Goal: Task Accomplishment & Management: Manage account settings

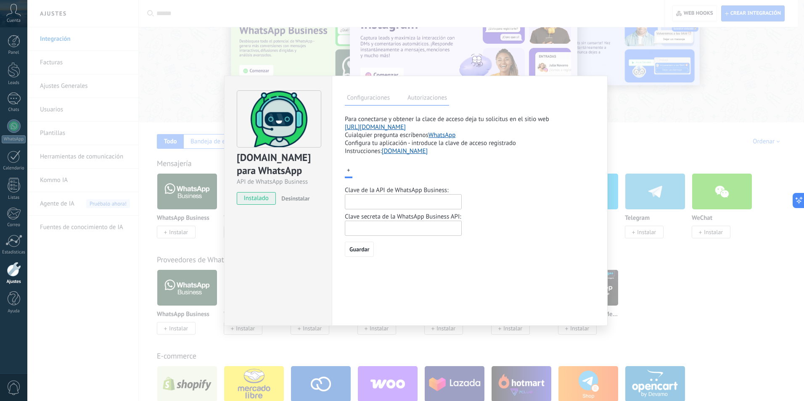
click at [132, 179] on div "ChatArchitect.com para WhatsApp API de WhatsApp Business instalado Desinstalar …" at bounding box center [415, 200] width 777 height 401
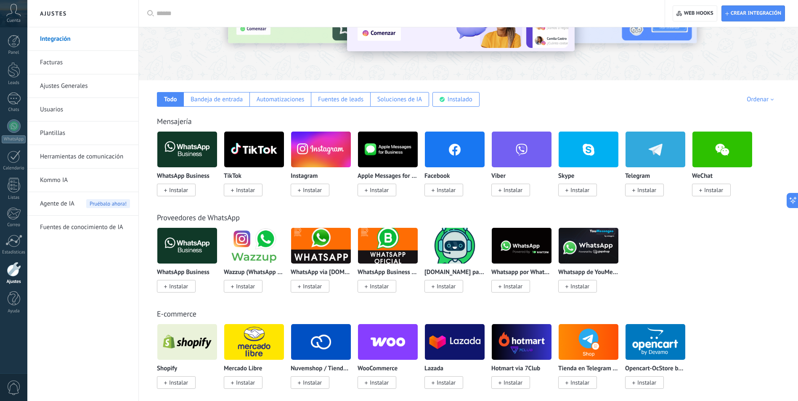
scroll to position [126, 0]
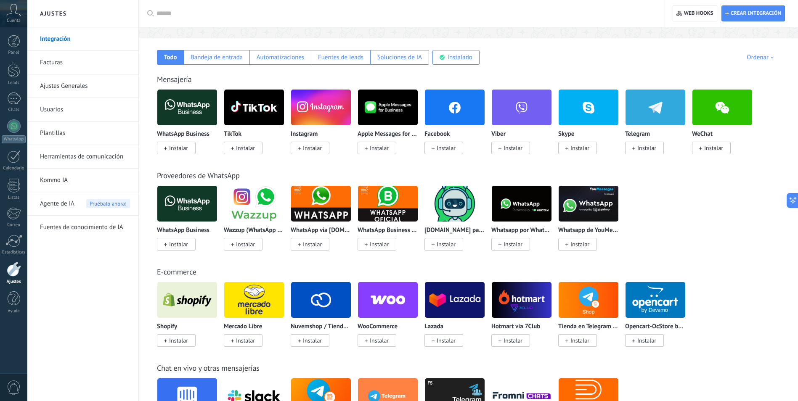
click at [11, 19] on span "Cuenta" at bounding box center [14, 20] width 14 height 5
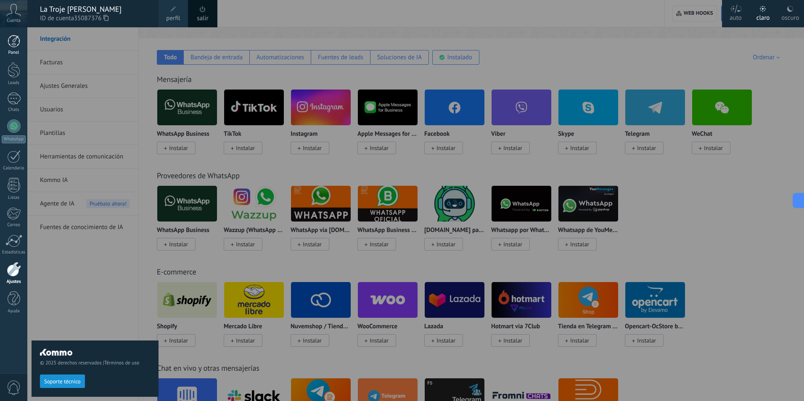
click at [14, 48] on link "Panel" at bounding box center [13, 45] width 27 height 21
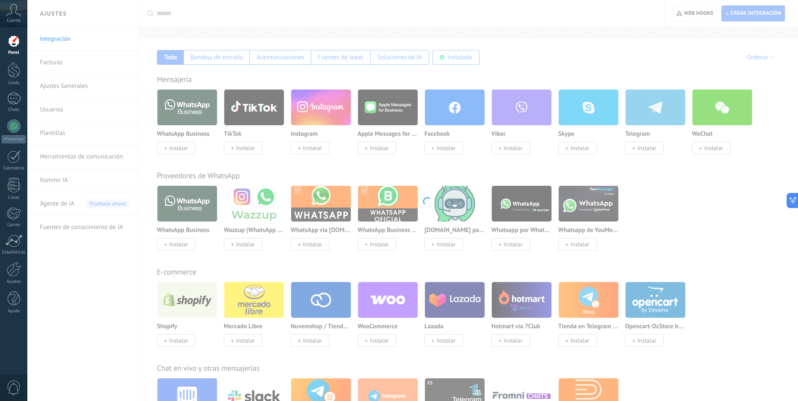
click at [13, 43] on div at bounding box center [14, 41] width 13 height 13
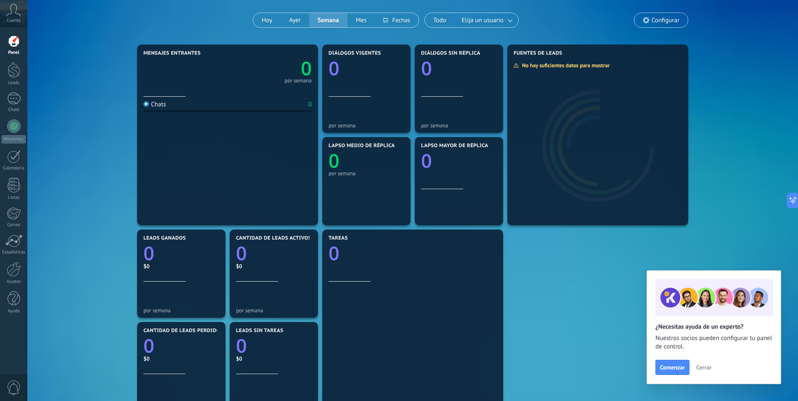
scroll to position [42, 0]
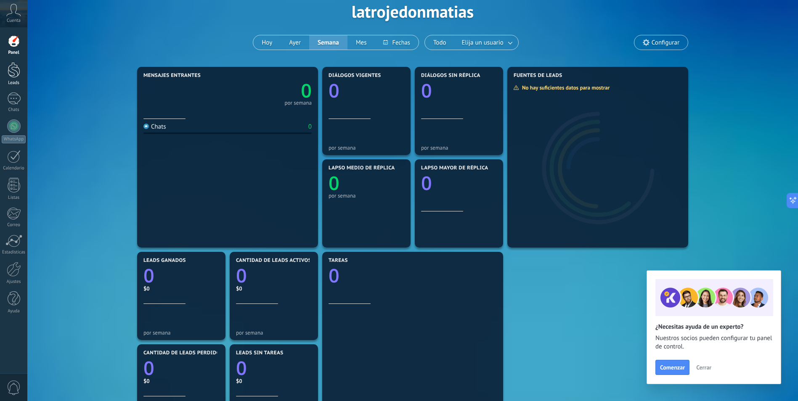
click at [13, 75] on div at bounding box center [14, 70] width 13 height 16
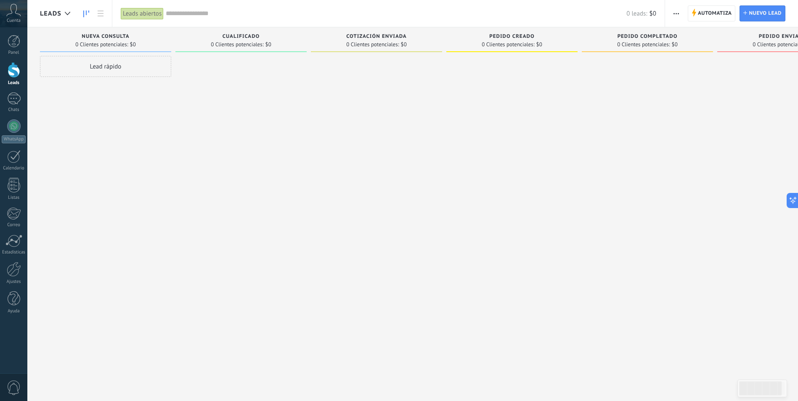
click at [246, 40] on div "Cualificado" at bounding box center [241, 37] width 123 height 7
click at [715, 12] on span "Automatiza" at bounding box center [715, 13] width 34 height 15
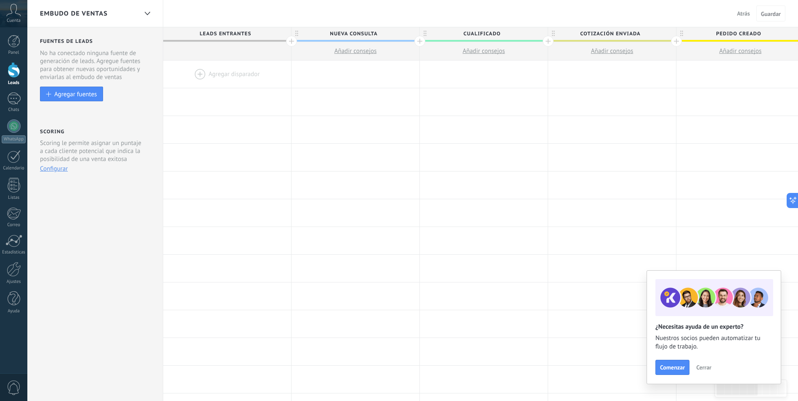
click at [234, 33] on span "Leads Entrantes" at bounding box center [225, 33] width 124 height 13
click at [262, 34] on span "Leads Entrantes" at bounding box center [225, 33] width 124 height 13
click at [298, 35] on icon at bounding box center [296, 34] width 3 height 6
click at [229, 33] on span "Leads Entrantes" at bounding box center [225, 33] width 124 height 13
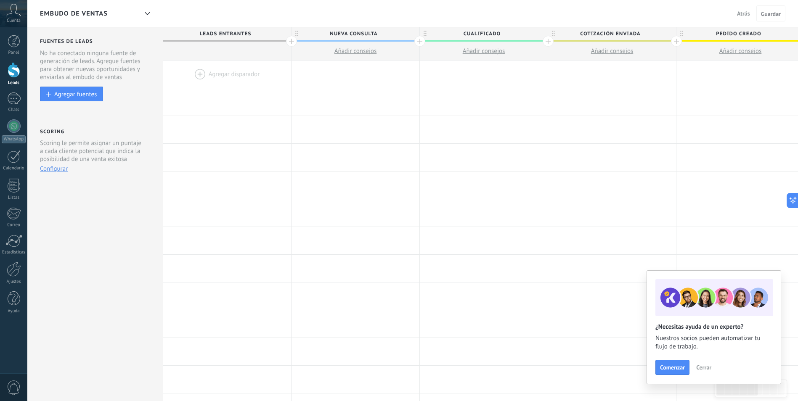
click at [229, 33] on span "Leads Entrantes" at bounding box center [225, 33] width 124 height 13
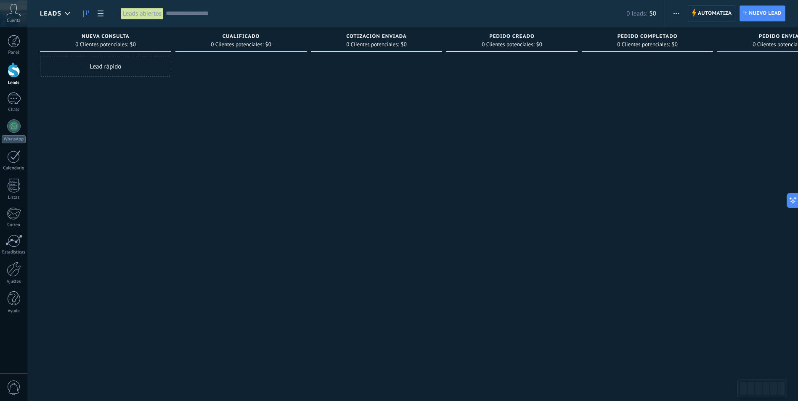
click at [147, 15] on div "Leads abiertos" at bounding box center [142, 14] width 43 height 12
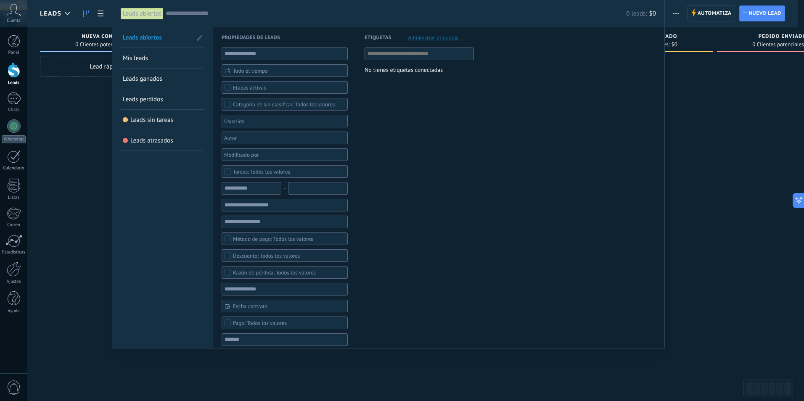
click at [167, 61] on link "Mis leads" at bounding box center [162, 58] width 79 height 20
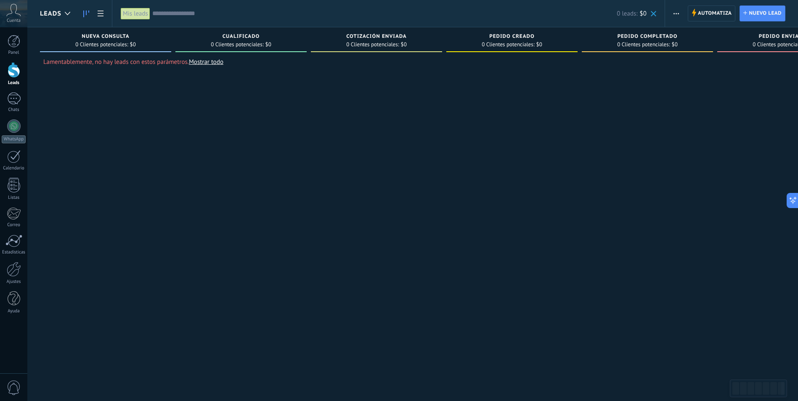
click at [121, 42] on span "0 Clientes potenciales:" at bounding box center [101, 44] width 53 height 5
click at [131, 45] on span "$0" at bounding box center [133, 44] width 6 height 5
drag, startPoint x: 131, startPoint y: 45, endPoint x: 108, endPoint y: 50, distance: 23.9
click at [108, 50] on div "Nueva consulta 0 Clientes potenciales: $0" at bounding box center [105, 39] width 131 height 25
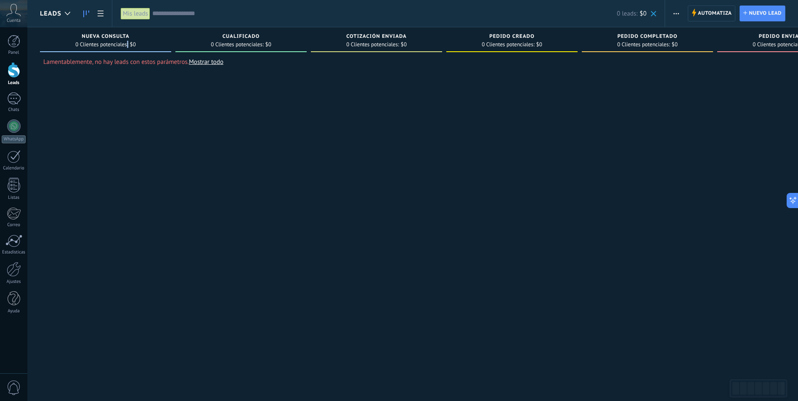
click at [208, 61] on link "Mostrar todo" at bounding box center [206, 62] width 34 height 8
click at [113, 64] on div "Lead rápido" at bounding box center [105, 66] width 131 height 21
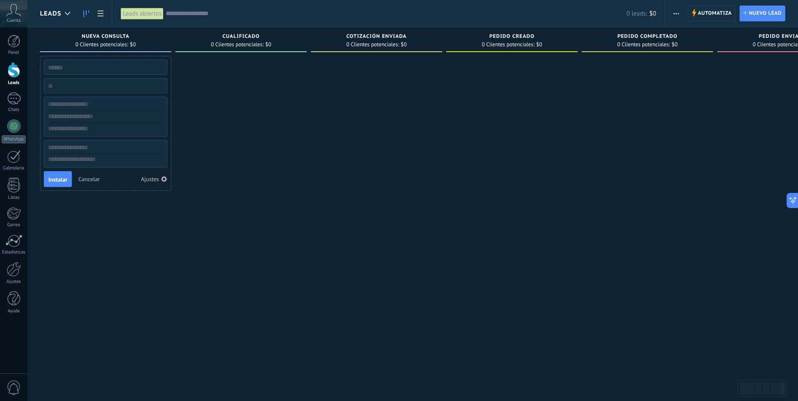
click at [223, 104] on div at bounding box center [240, 201] width 131 height 291
click at [8, 267] on div at bounding box center [14, 269] width 14 height 15
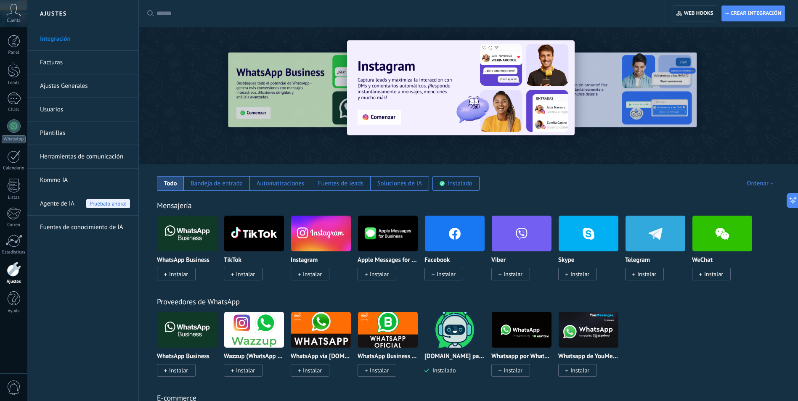
click at [79, 83] on link "Ajustes Generales" at bounding box center [85, 86] width 90 height 24
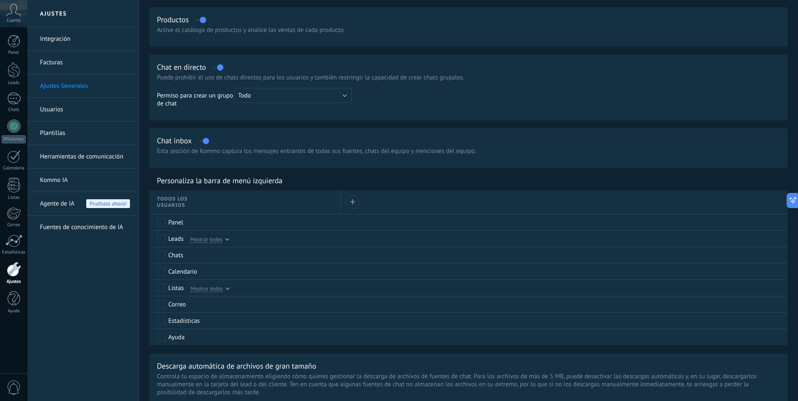
scroll to position [294, 0]
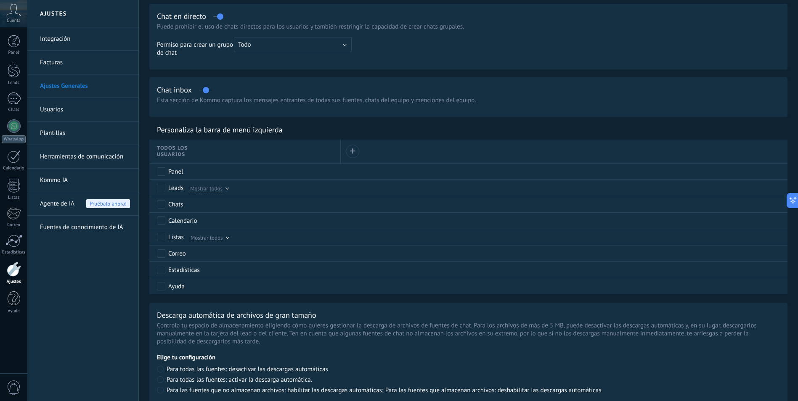
click at [53, 30] on link "Integración" at bounding box center [85, 39] width 90 height 24
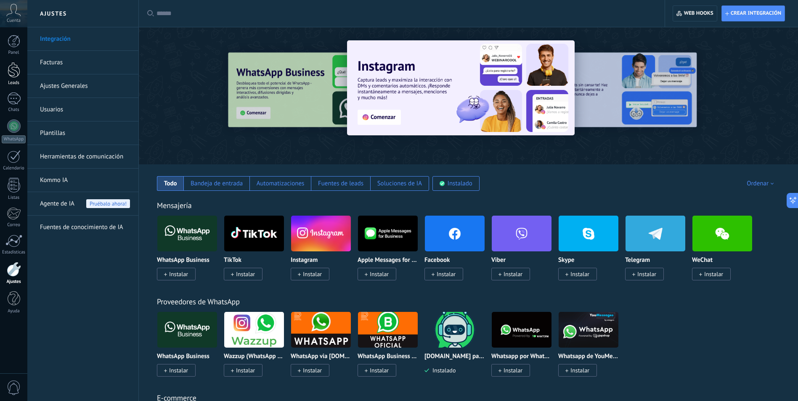
click at [5, 77] on link "Leads" at bounding box center [13, 74] width 27 height 24
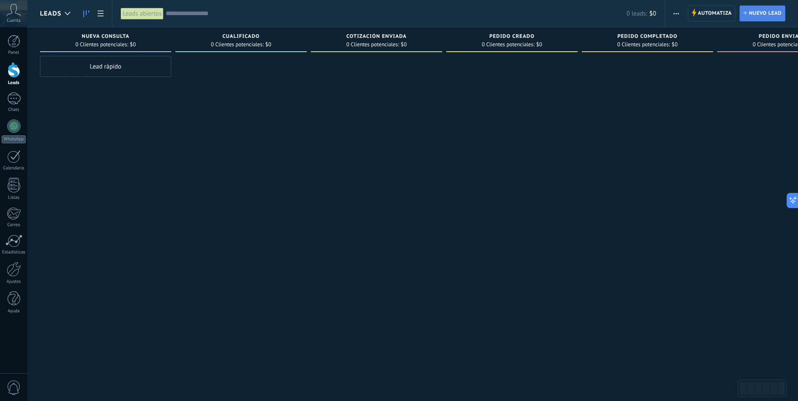
click at [762, 15] on span "Nuevo lead" at bounding box center [764, 13] width 33 height 15
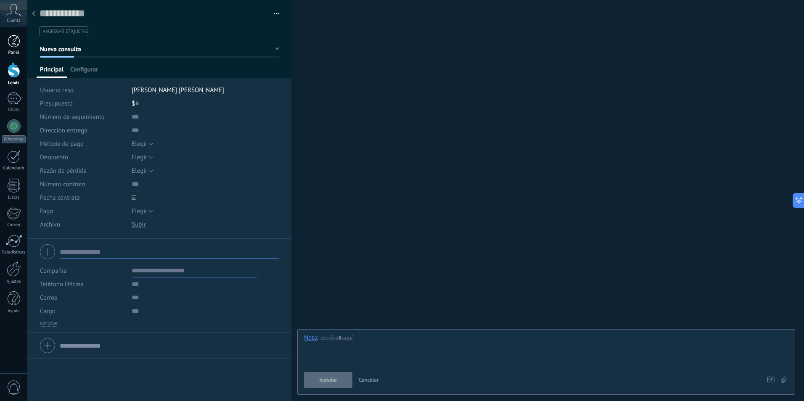
click at [19, 41] on div at bounding box center [14, 41] width 13 height 13
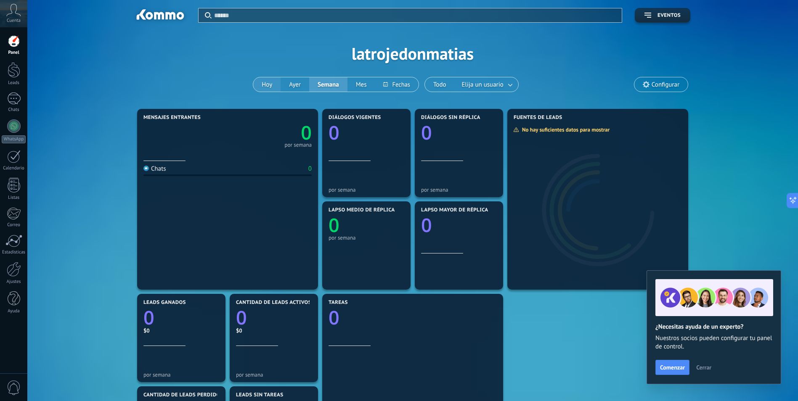
click at [260, 84] on button "Hoy" at bounding box center [266, 84] width 27 height 14
click at [5, 11] on div "Cuenta" at bounding box center [13, 13] width 27 height 27
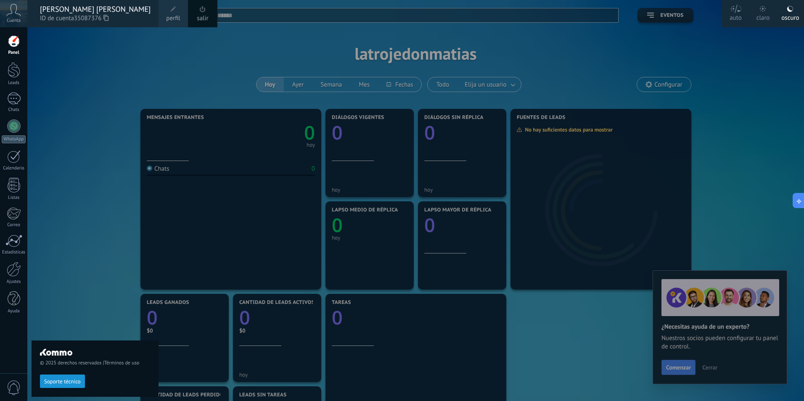
click at [74, 20] on span "ID de cuenta 35087376" at bounding box center [95, 18] width 110 height 9
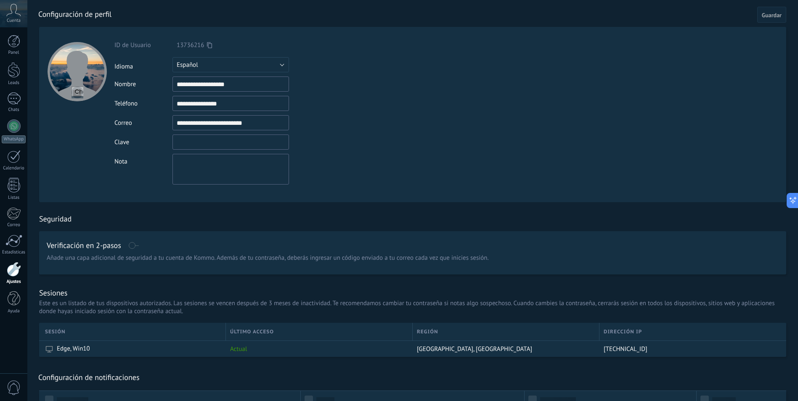
click at [237, 142] on input "textbox" at bounding box center [230, 142] width 116 height 15
click at [233, 141] on input "textbox" at bounding box center [230, 142] width 116 height 15
click at [386, 108] on div "**********" at bounding box center [250, 103] width 272 height 15
drag, startPoint x: 210, startPoint y: 146, endPoint x: 164, endPoint y: 146, distance: 45.4
click at [164, 146] on div "Clave" at bounding box center [250, 142] width 272 height 15
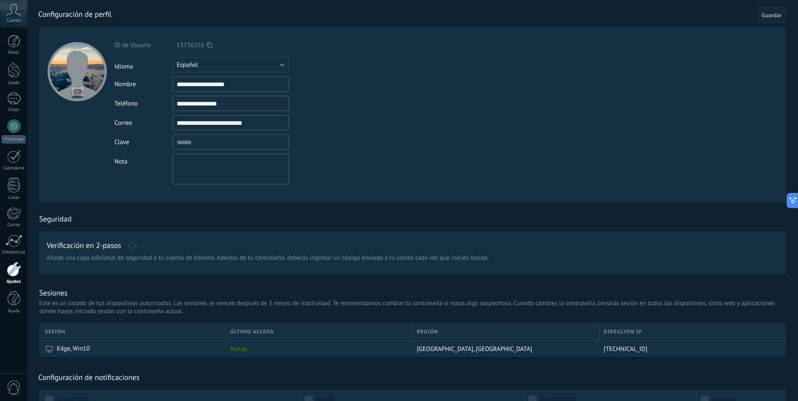
click at [142, 182] on div "Nota" at bounding box center [250, 169] width 272 height 31
click at [219, 146] on input "textbox" at bounding box center [230, 142] width 116 height 15
click at [216, 105] on input "**********" at bounding box center [230, 103] width 116 height 15
click at [229, 104] on input "**********" at bounding box center [230, 103] width 116 height 15
click at [732, 13] on span "Cancelar" at bounding box center [739, 15] width 21 height 6
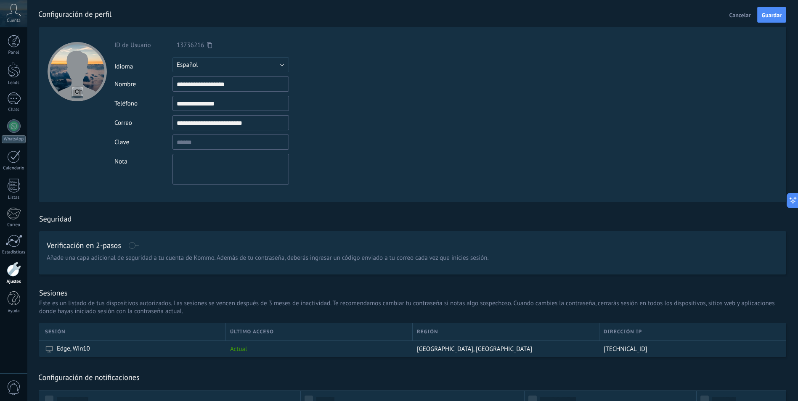
type input "**********"
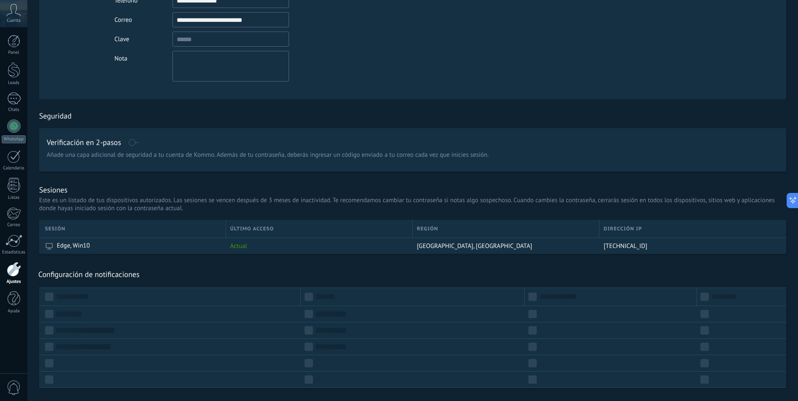
scroll to position [122, 0]
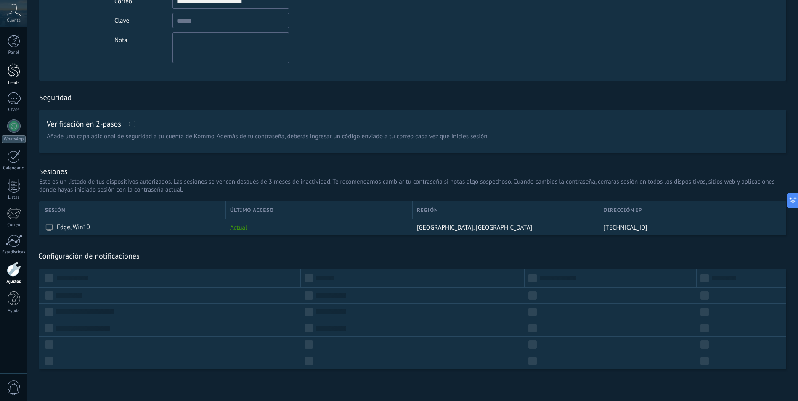
click at [8, 64] on div at bounding box center [14, 70] width 13 height 16
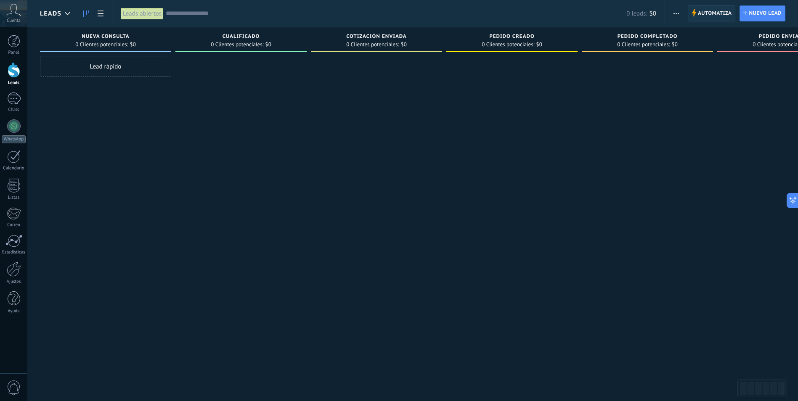
click at [713, 16] on span "Automatiza" at bounding box center [715, 13] width 34 height 15
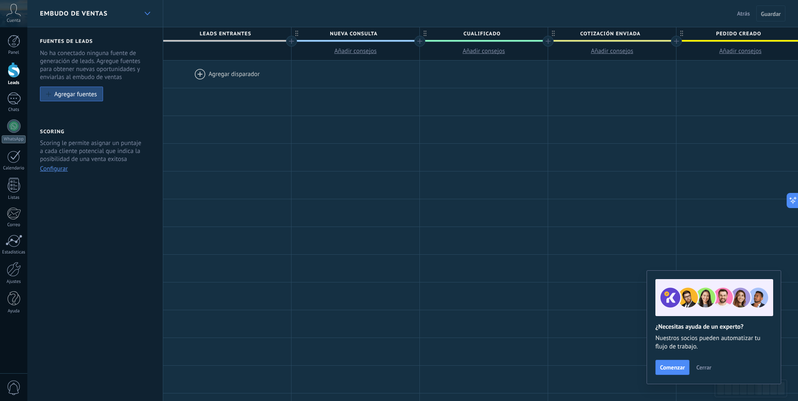
click at [143, 11] on div at bounding box center [147, 13] width 14 height 16
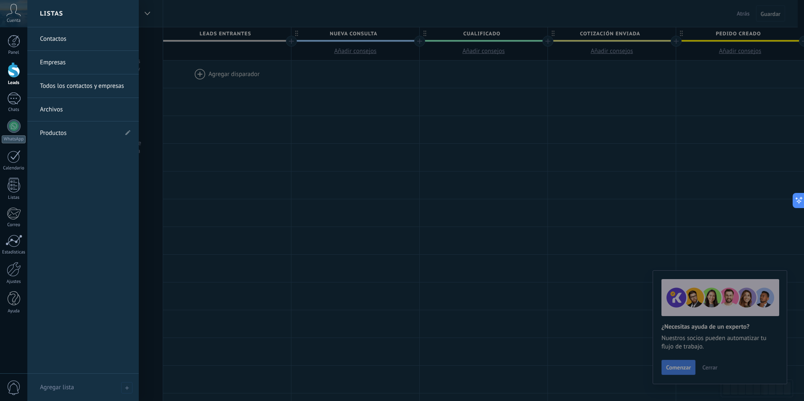
click at [185, 6] on div at bounding box center [429, 200] width 804 height 401
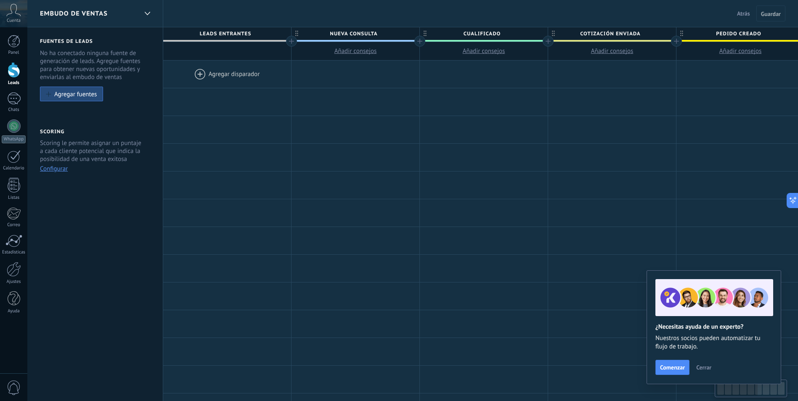
click at [161, 1] on div "Embudo de ventas" at bounding box center [95, 13] width 136 height 27
click at [154, 8] on div at bounding box center [147, 13] width 14 height 16
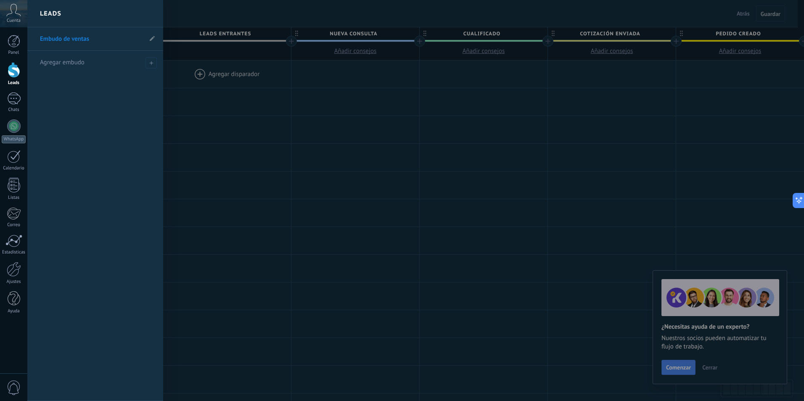
click at [230, 32] on div at bounding box center [429, 200] width 804 height 401
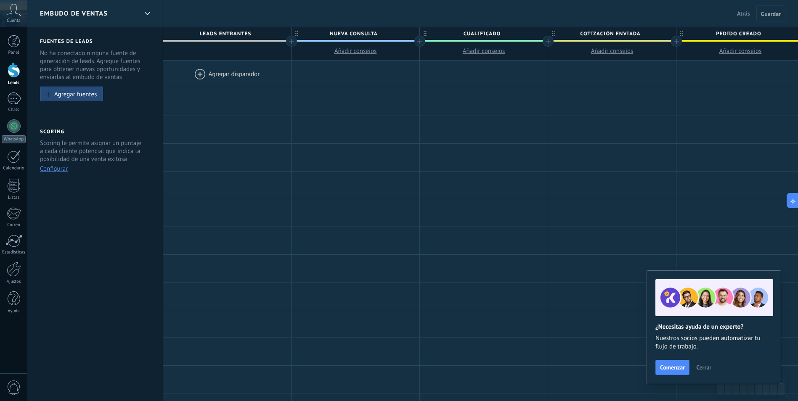
click at [742, 11] on span "Atrás" at bounding box center [743, 14] width 13 height 8
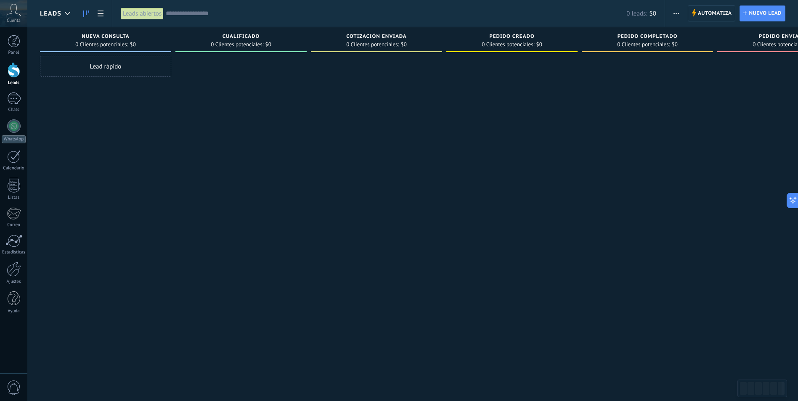
click at [291, 146] on div at bounding box center [240, 201] width 131 height 291
click at [14, 267] on div at bounding box center [14, 269] width 14 height 15
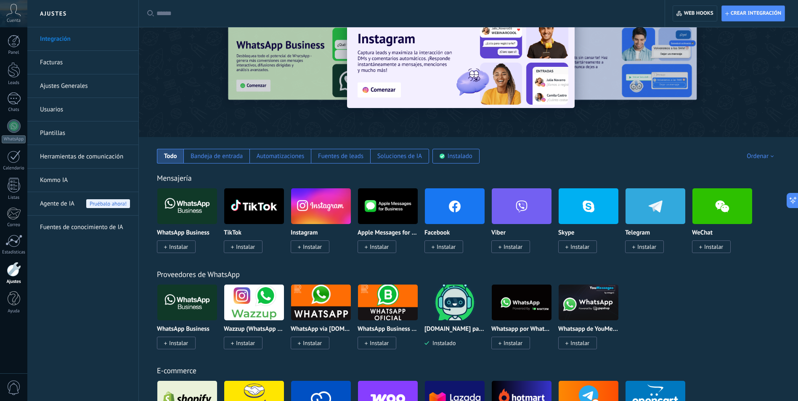
scroll to position [42, 0]
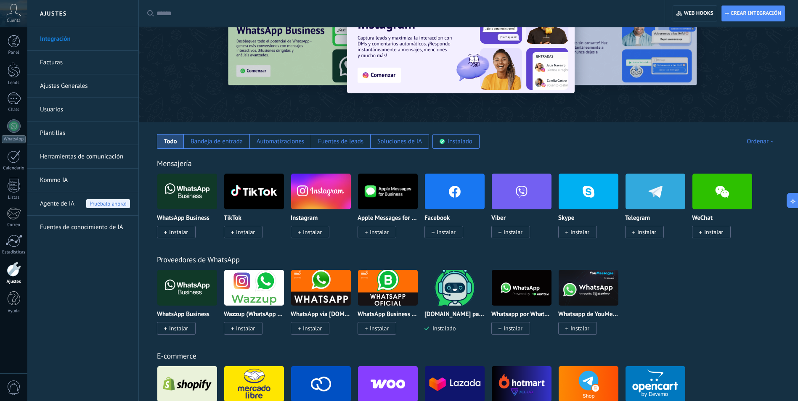
click at [340, 193] on img at bounding box center [321, 191] width 60 height 41
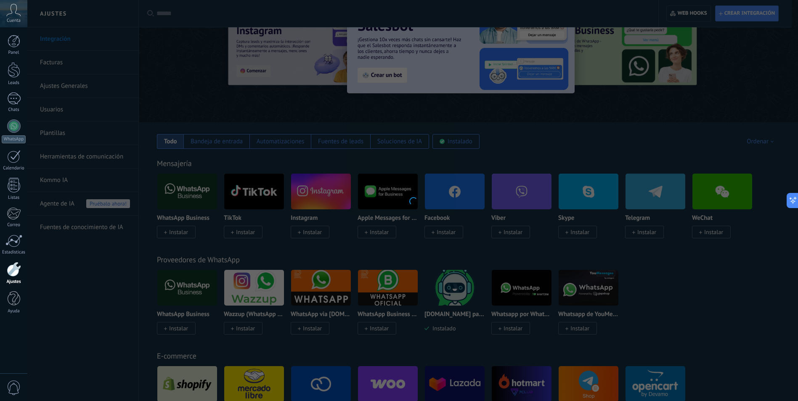
scroll to position [126, 0]
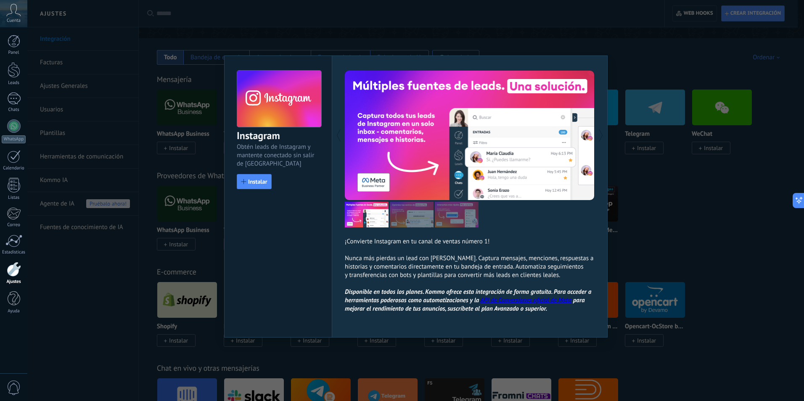
click at [100, 270] on div "Instagram Obtén leads de Instagram y mantente conectado sin salir de Kommo Inst…" at bounding box center [415, 200] width 777 height 401
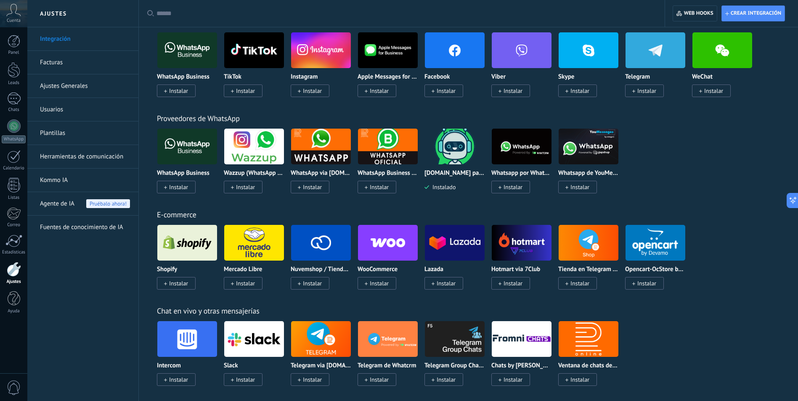
scroll to position [0, 0]
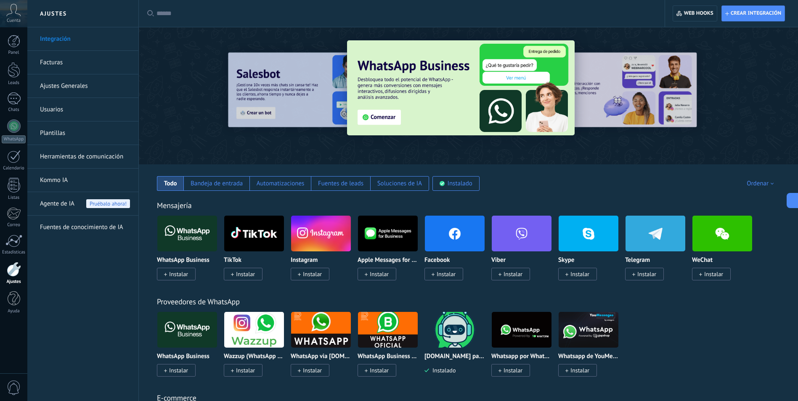
click at [311, 238] on img at bounding box center [321, 233] width 60 height 41
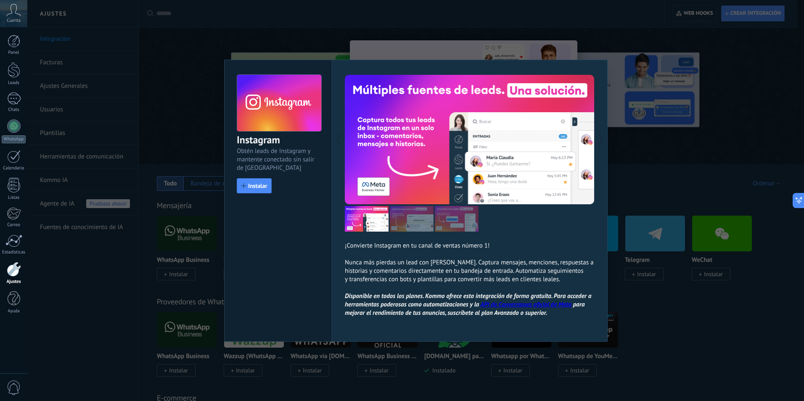
click at [722, 150] on div "Instagram Obtén leads de Instagram y mantente conectado sin salir de Kommo Inst…" at bounding box center [415, 200] width 777 height 401
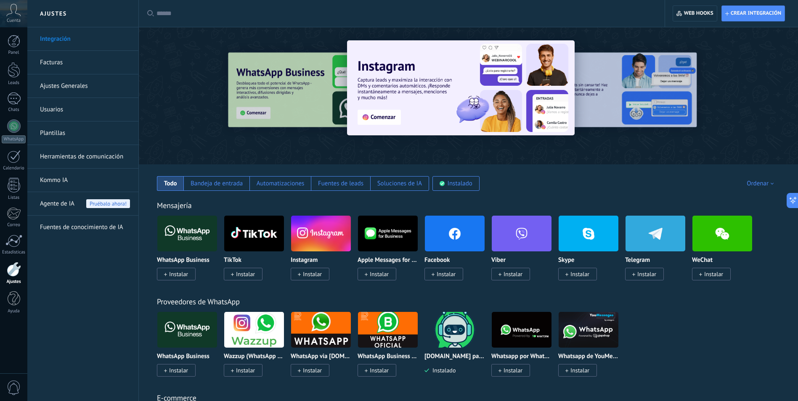
click at [680, 344] on div "WhatsApp Business Instalar Wazzup (WhatsApp & Instagram) Instalar WhatsApp via …" at bounding box center [473, 349] width 632 height 75
